Goal: Information Seeking & Learning: Learn about a topic

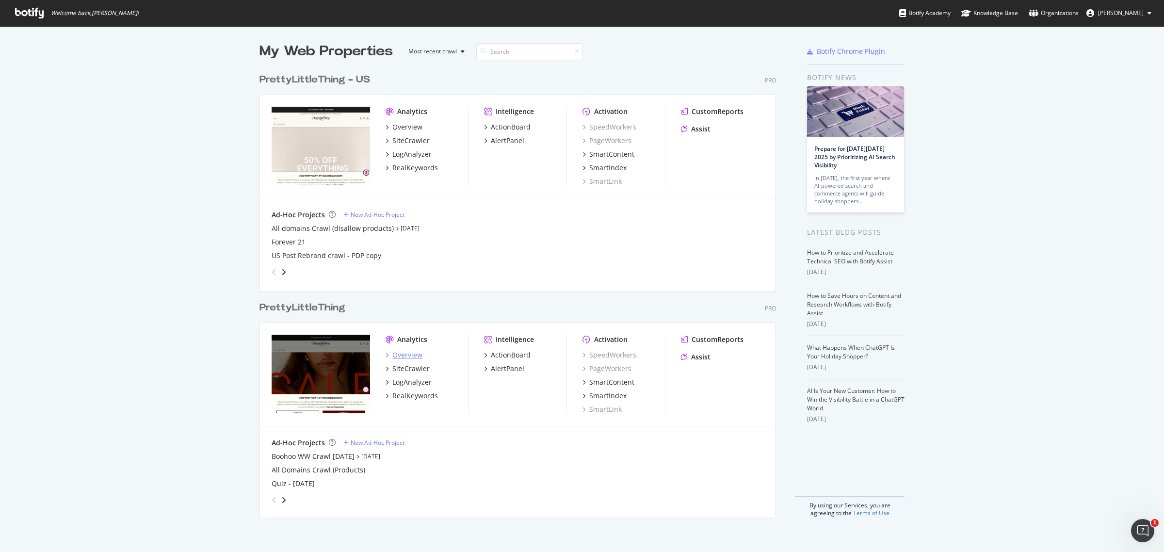
click at [408, 355] on div "Overview" at bounding box center [408, 355] width 30 height 10
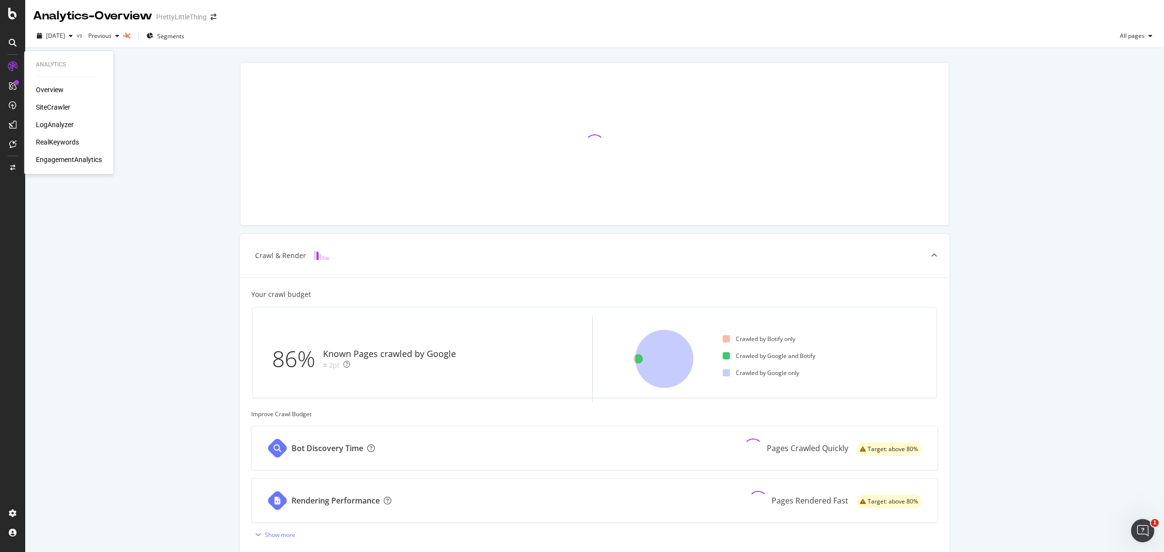
click at [46, 145] on div "RealKeywords" at bounding box center [57, 142] width 43 height 10
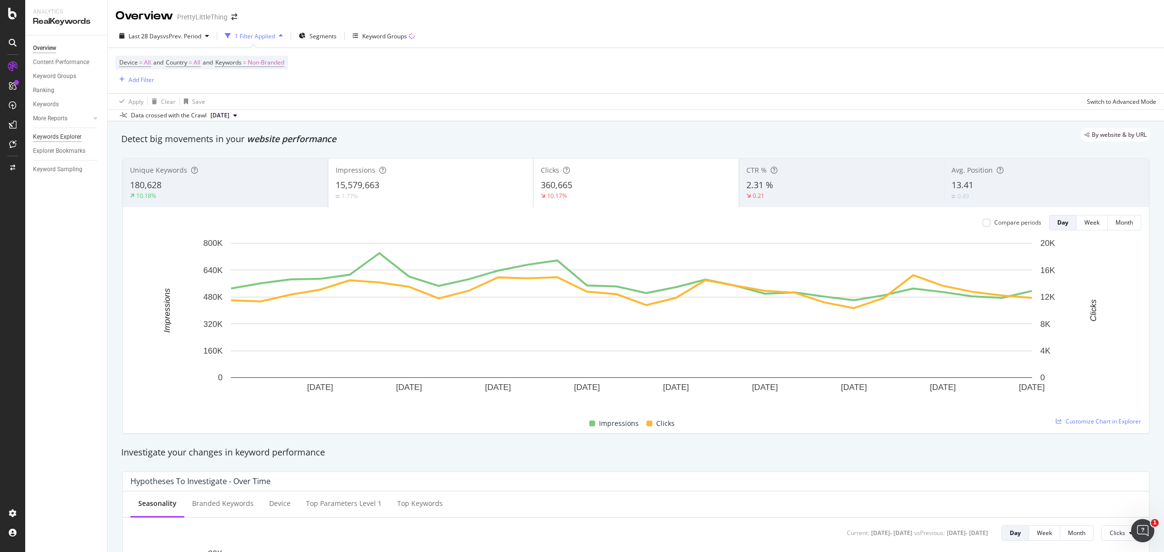
click at [59, 133] on div "Keywords Explorer" at bounding box center [57, 137] width 49 height 10
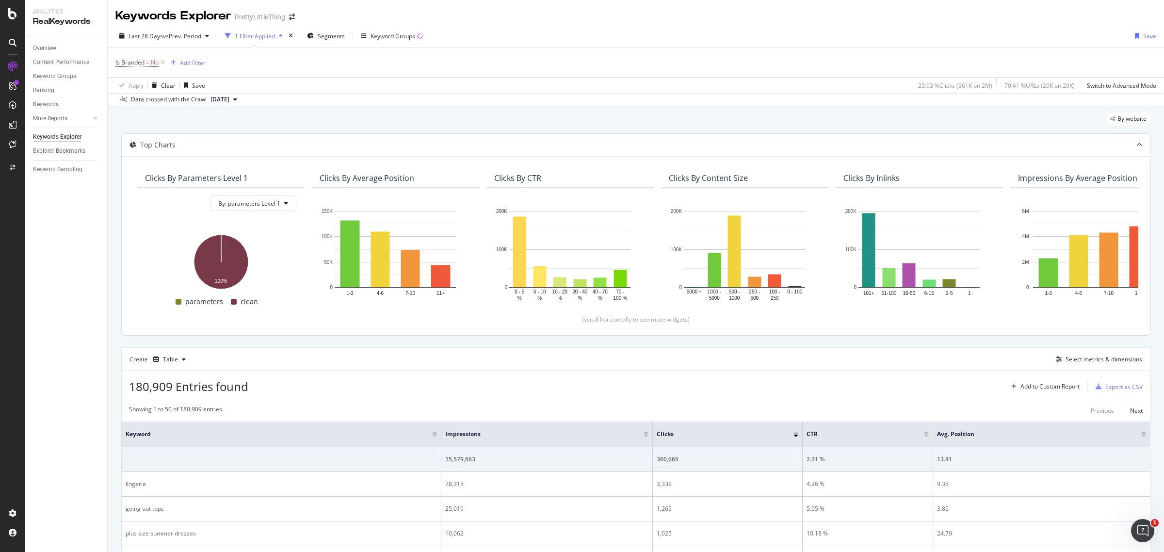
scroll to position [243, 0]
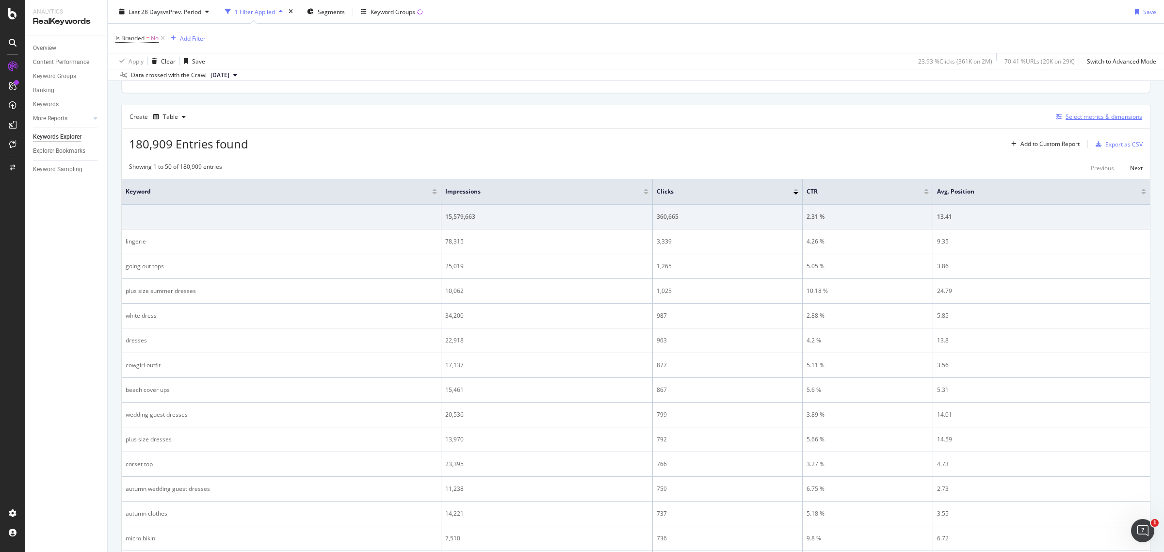
click at [1097, 118] on div "Select metrics & dimensions" at bounding box center [1104, 117] width 77 height 8
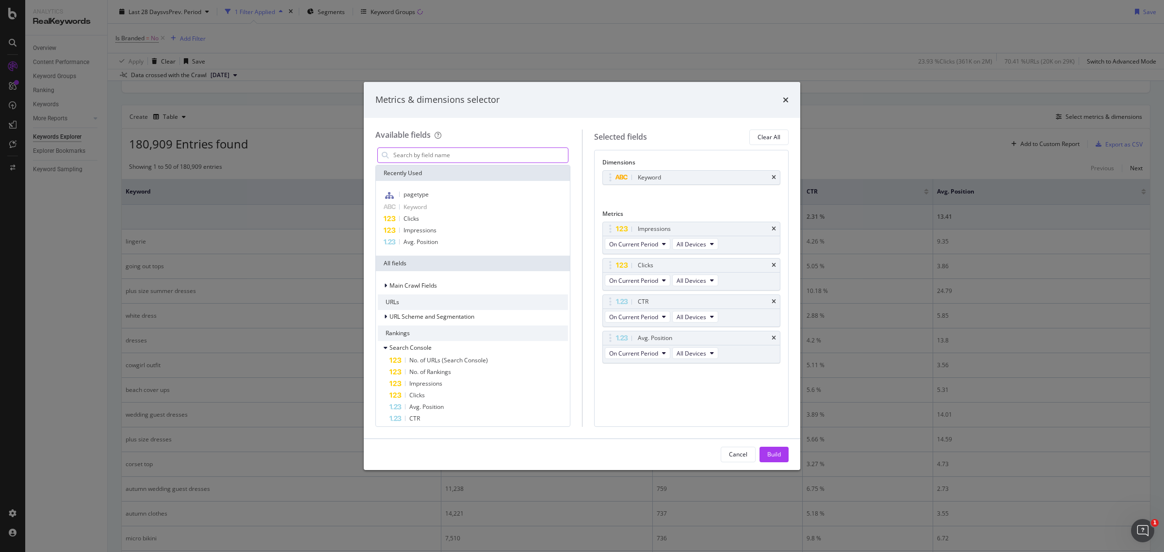
click at [449, 151] on input "modal" at bounding box center [481, 155] width 176 height 15
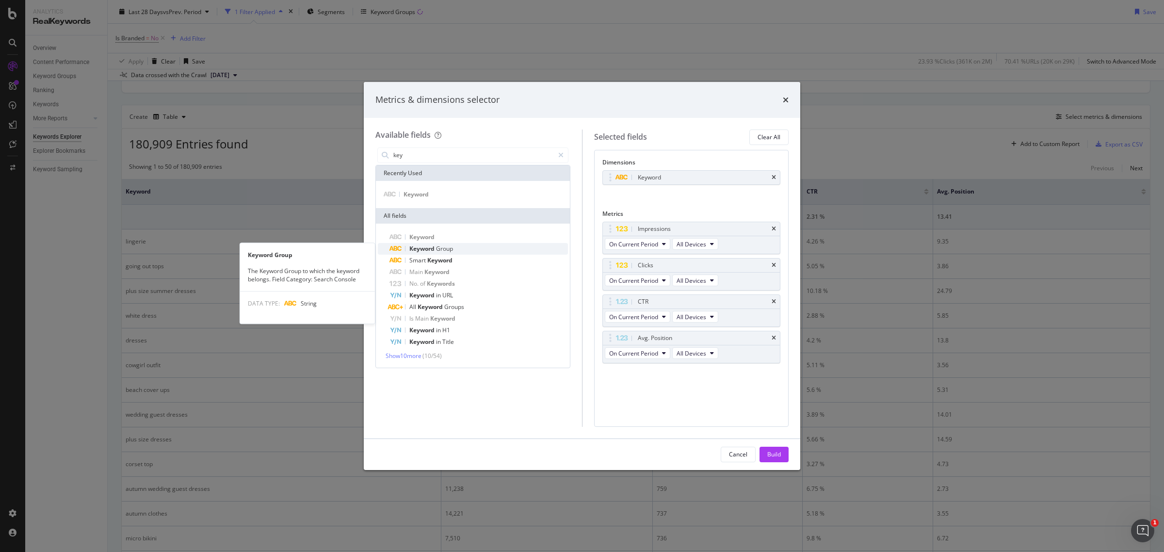
type input "key"
click at [455, 254] on div "Keyword Group" at bounding box center [479, 249] width 179 height 12
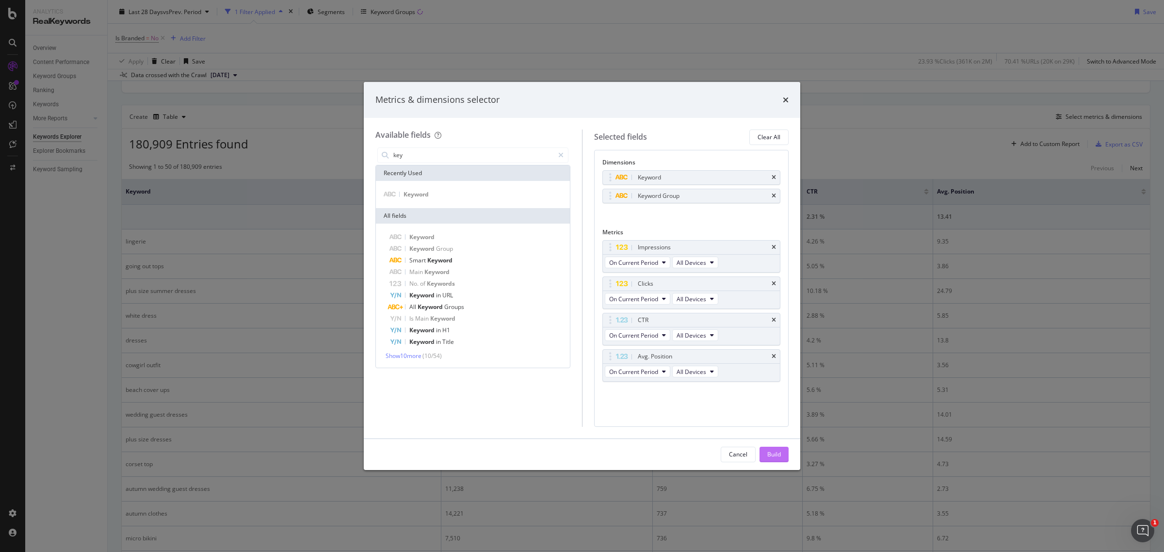
click at [776, 448] on div "Build" at bounding box center [775, 454] width 14 height 15
